Goal: Navigation & Orientation: Find specific page/section

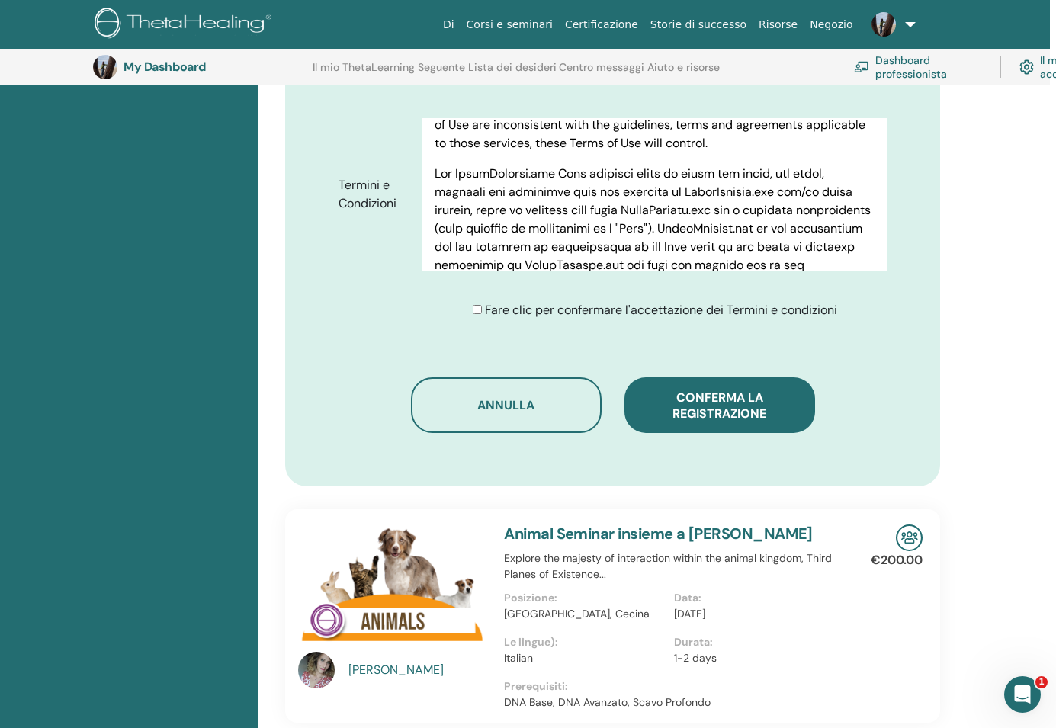
scroll to position [742, 6]
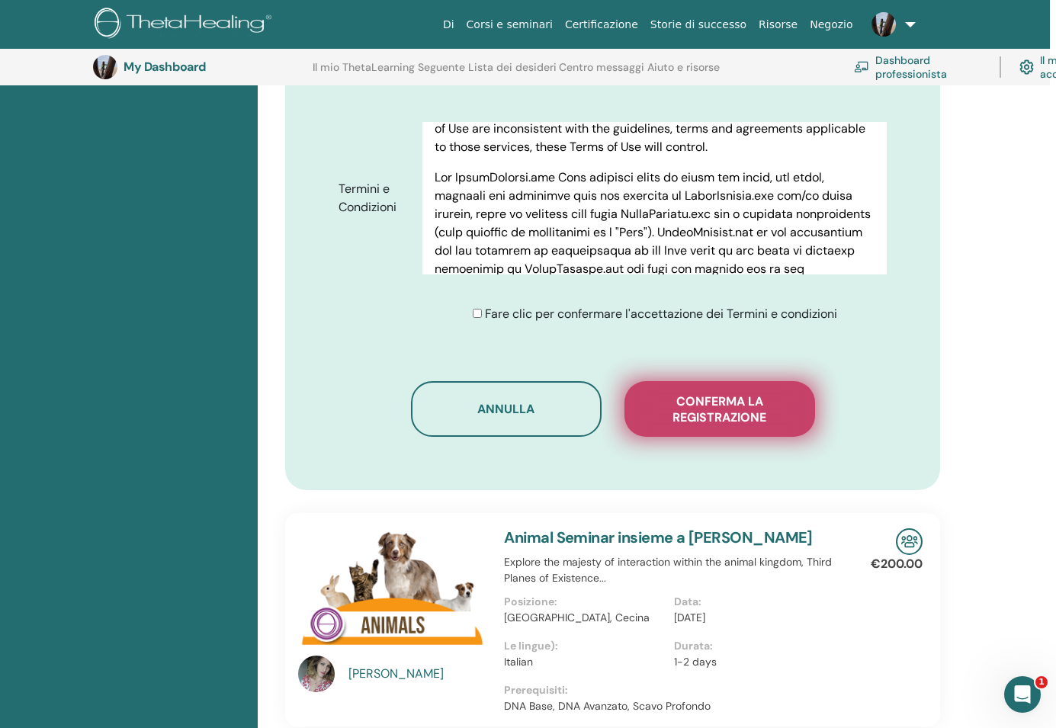
click at [660, 425] on span "Conferma la registrazione" at bounding box center [719, 409] width 152 height 32
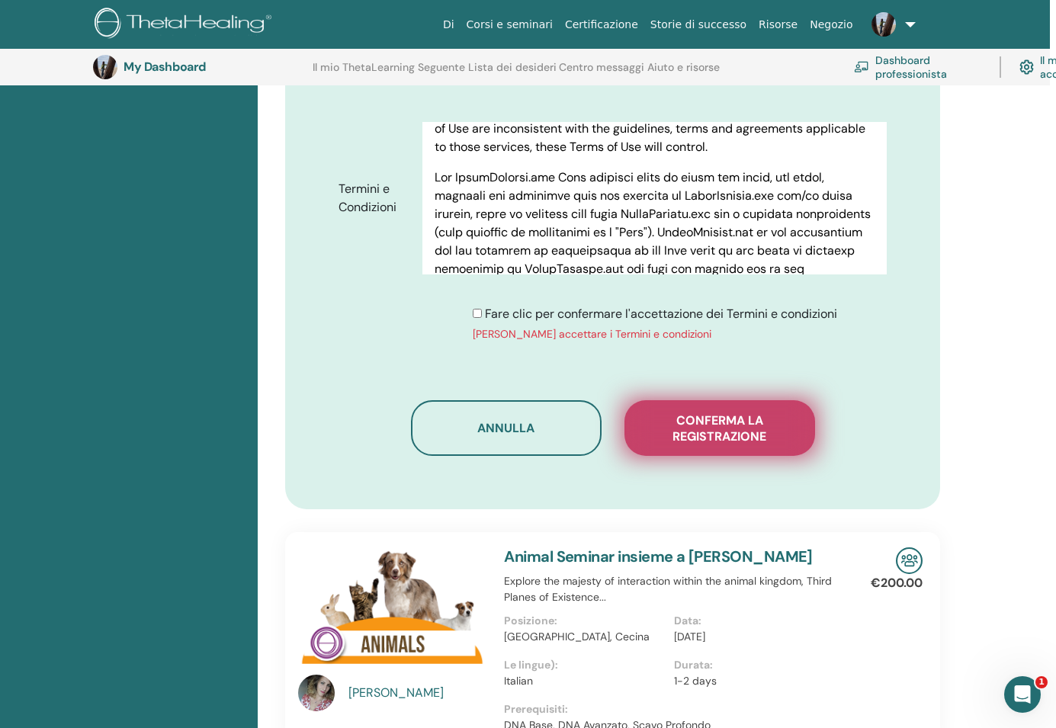
click at [689, 431] on span "Conferma la registrazione" at bounding box center [719, 428] width 152 height 32
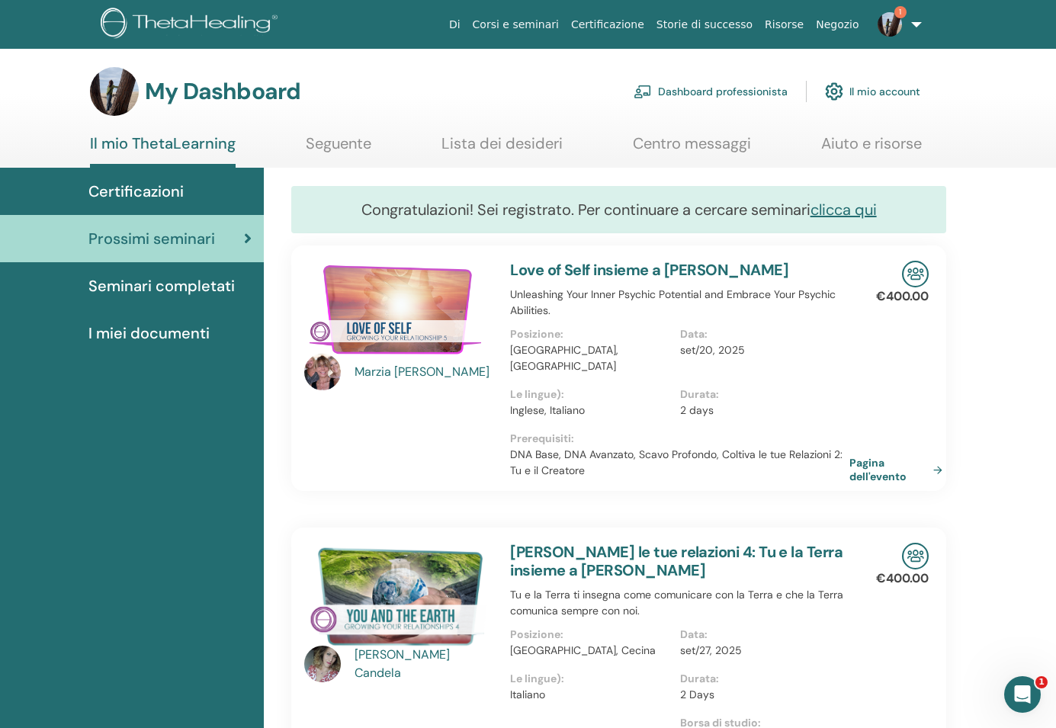
scroll to position [4, 0]
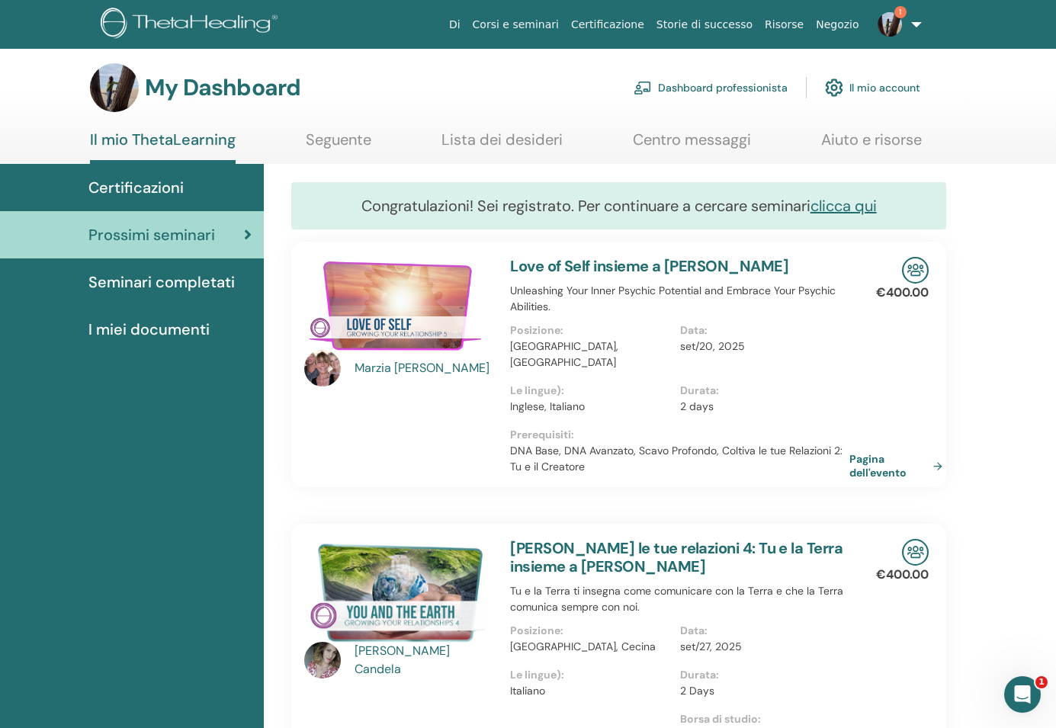
click at [897, 27] on img at bounding box center [889, 24] width 24 height 24
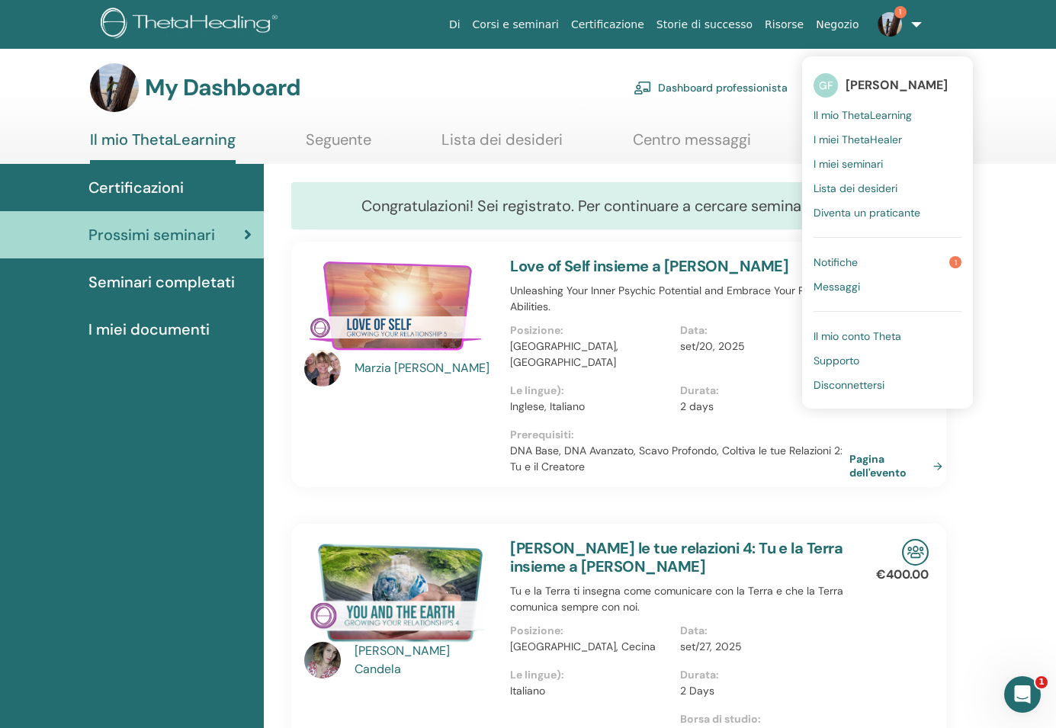
click at [877, 117] on span "Il mio ThetaLearning" at bounding box center [862, 115] width 98 height 14
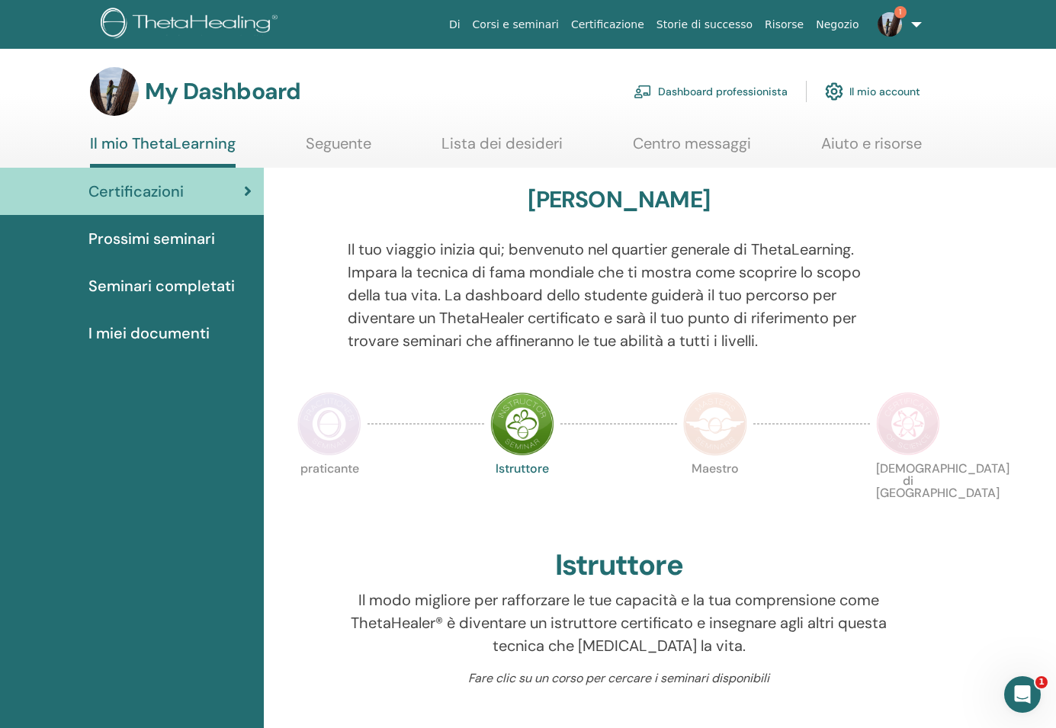
click at [909, 23] on link "1" at bounding box center [896, 24] width 63 height 49
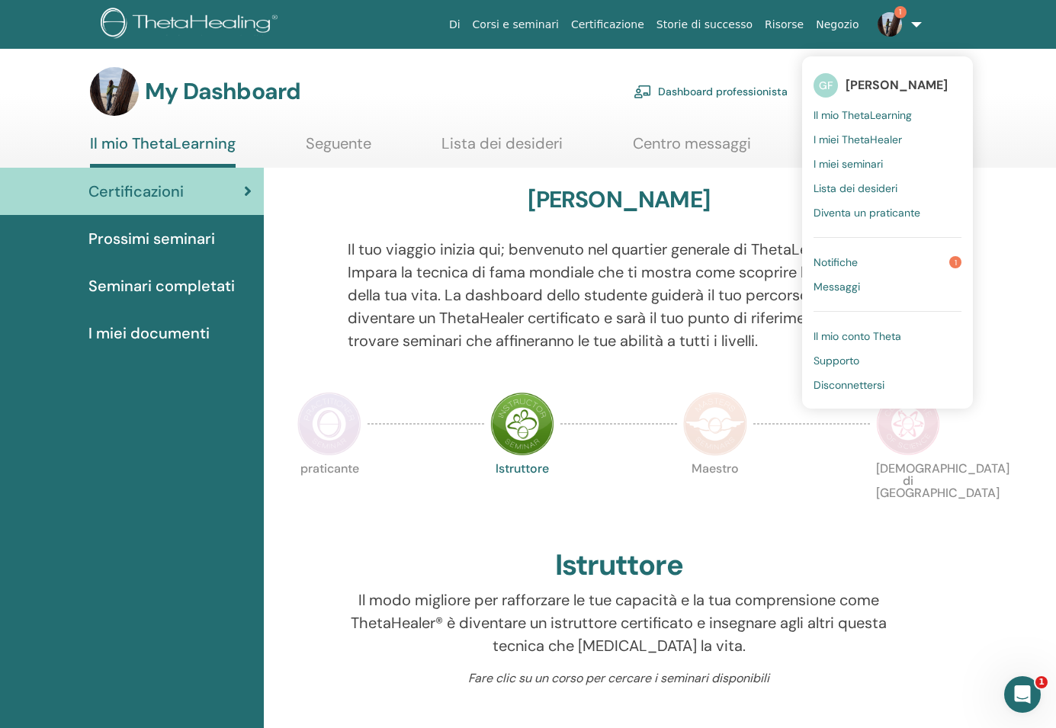
click at [893, 18] on img at bounding box center [889, 24] width 24 height 24
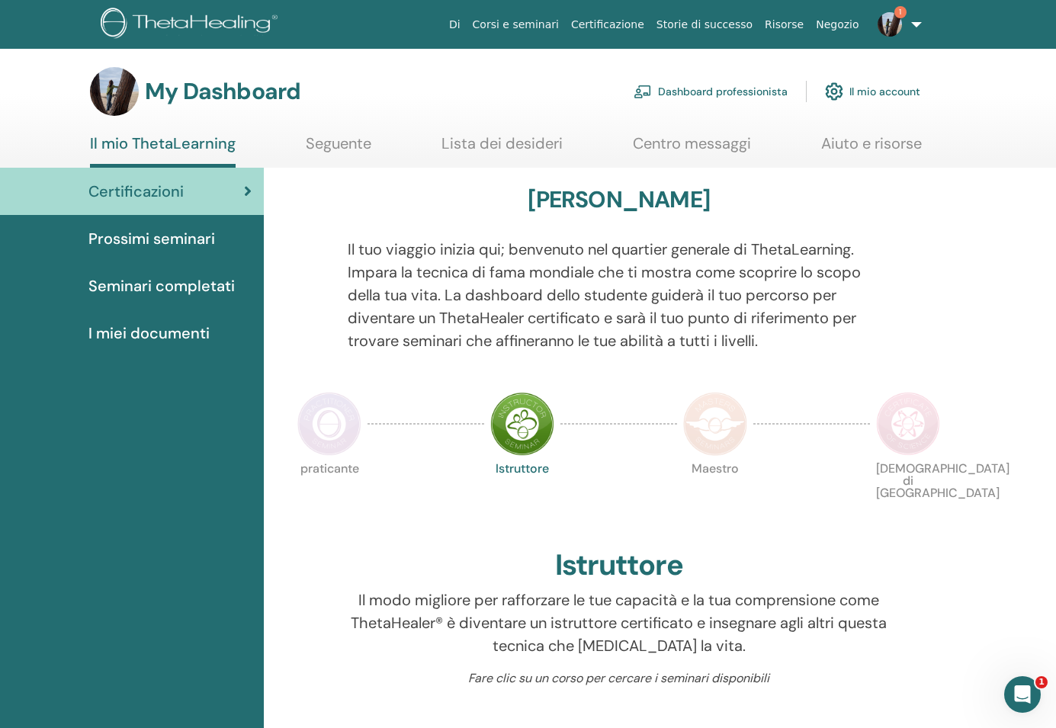
click at [893, 18] on img at bounding box center [889, 24] width 24 height 24
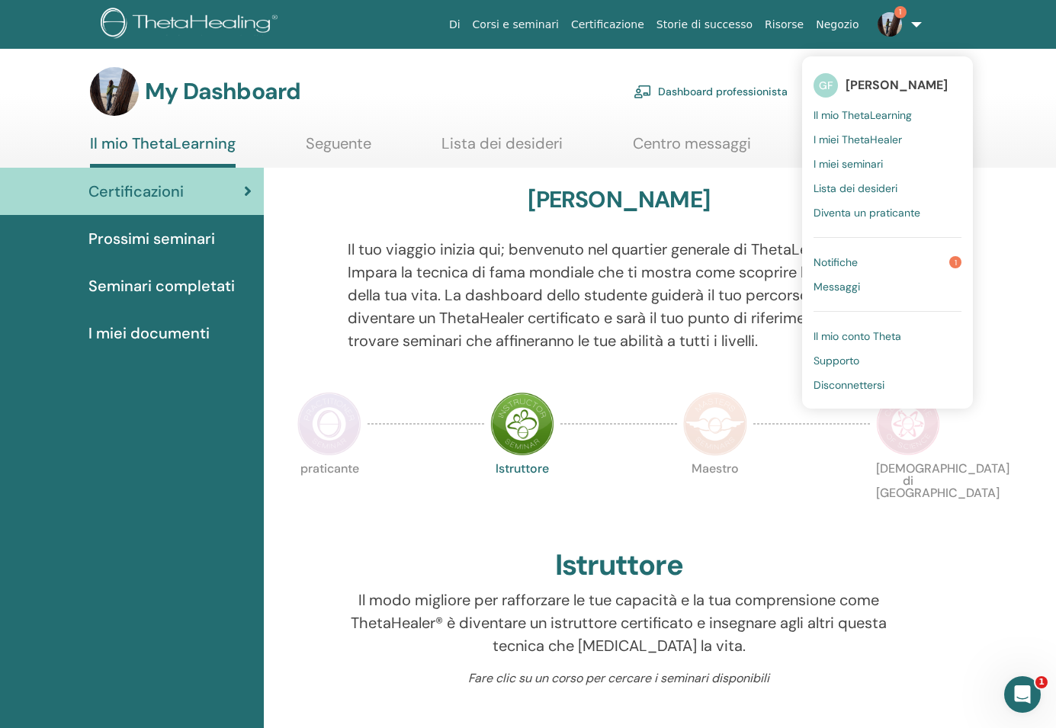
click at [853, 262] on span "Notifiche" at bounding box center [835, 262] width 44 height 14
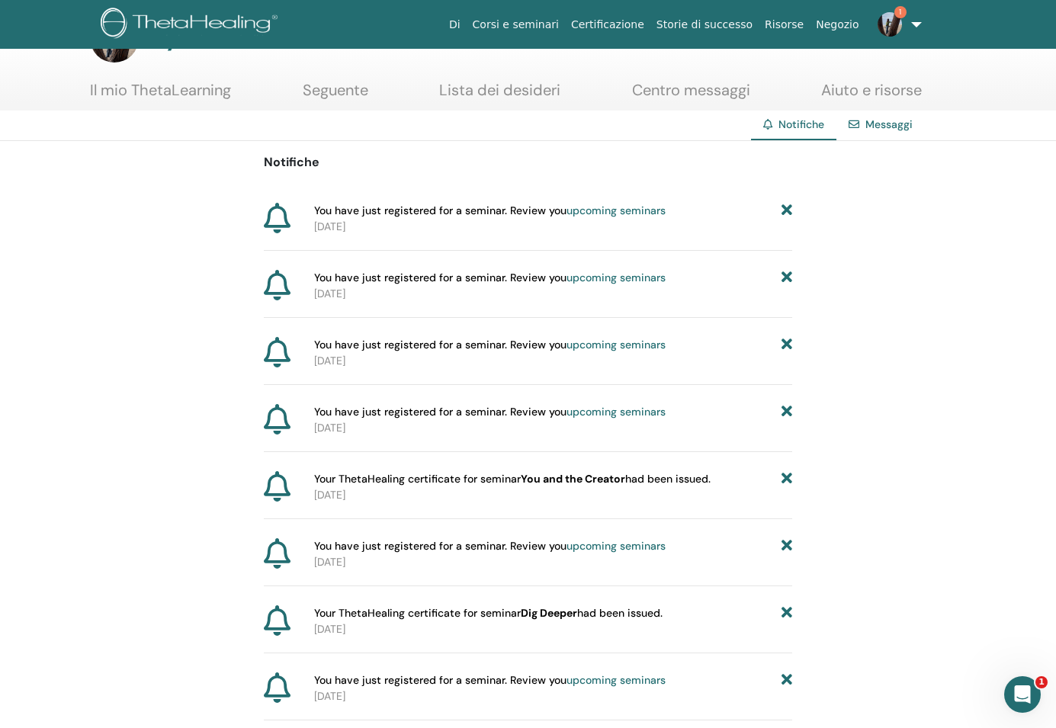
scroll to position [53, 0]
click at [894, 24] on img at bounding box center [889, 24] width 24 height 24
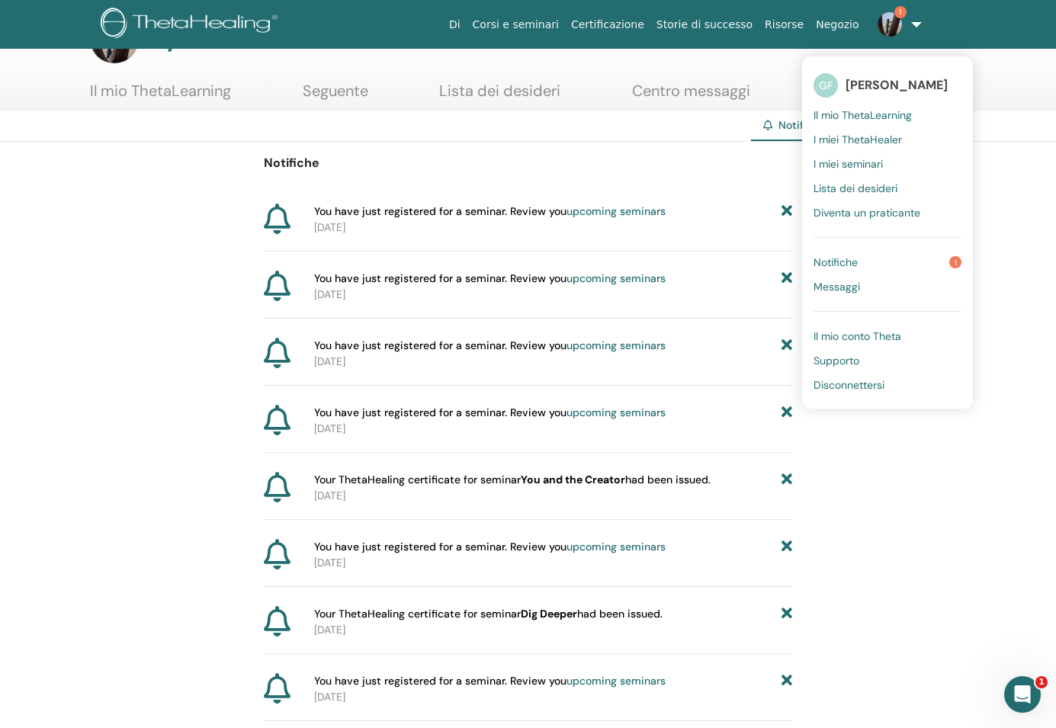
click at [873, 112] on span "Il mio ThetaLearning" at bounding box center [862, 115] width 98 height 14
